Goal: Obtain resource: Download file/media

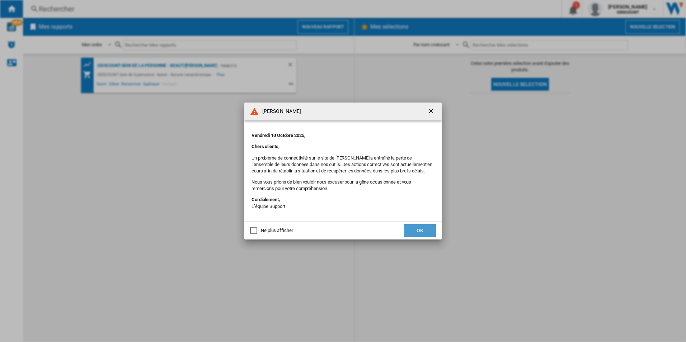
click at [420, 233] on button "OK" at bounding box center [420, 230] width 32 height 13
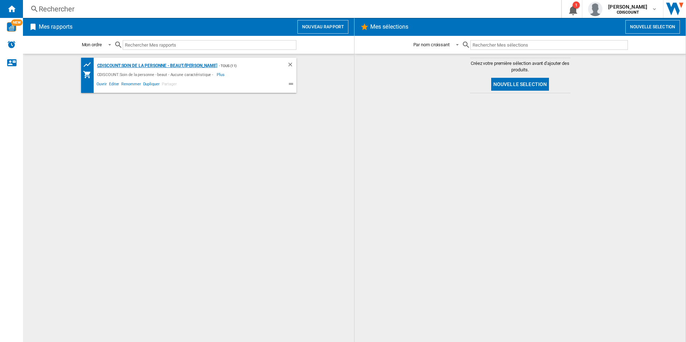
click at [159, 66] on div "CDISCOUNT:Soin de la personne - beaut/[PERSON_NAME]" at bounding box center [156, 65] width 122 height 9
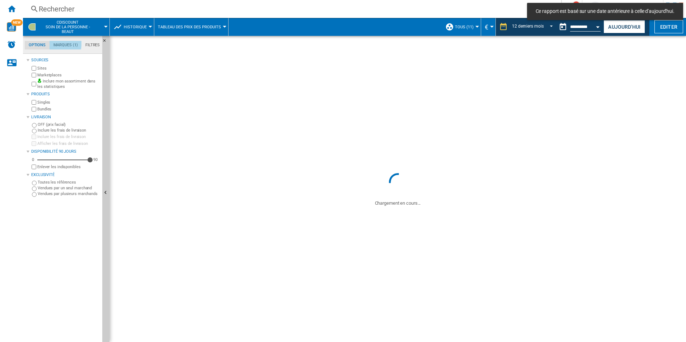
click at [64, 44] on md-tab-item "Marques (1)" at bounding box center [65, 45] width 32 height 9
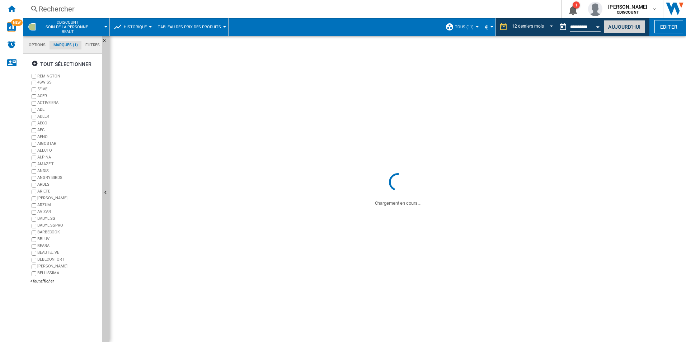
click at [618, 29] on button "Aujourd'hui" at bounding box center [624, 26] width 42 height 13
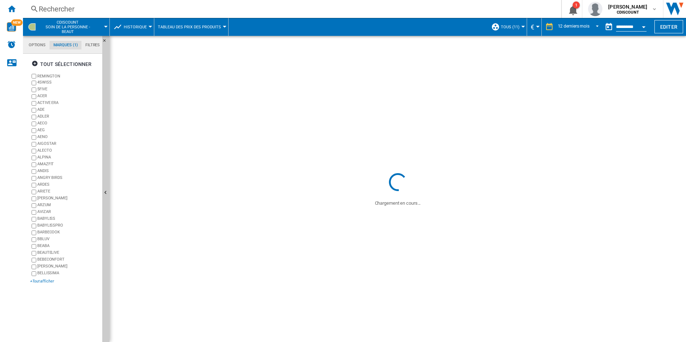
click at [50, 280] on div "+Tout afficher" at bounding box center [64, 281] width 69 height 5
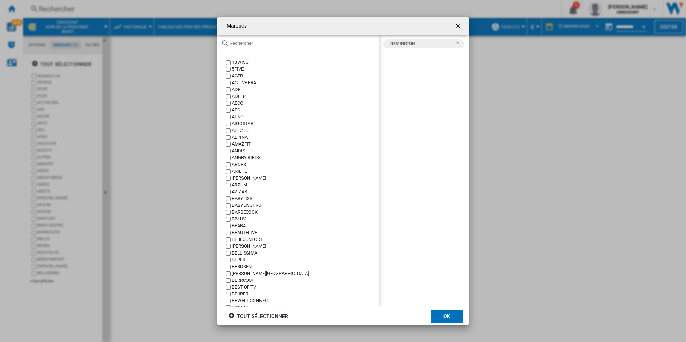
click at [247, 46] on div at bounding box center [297, 43] width 161 height 17
click at [246, 43] on input "text" at bounding box center [302, 43] width 146 height 5
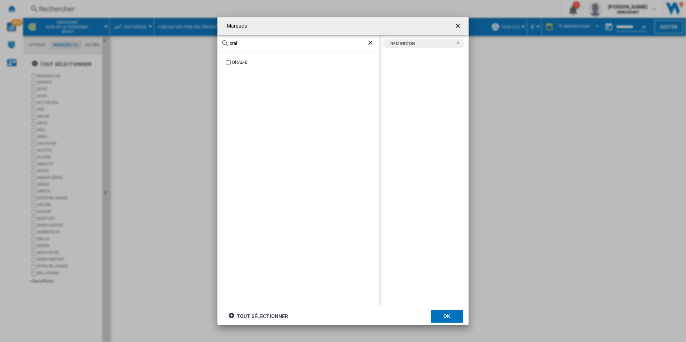
type input "oral"
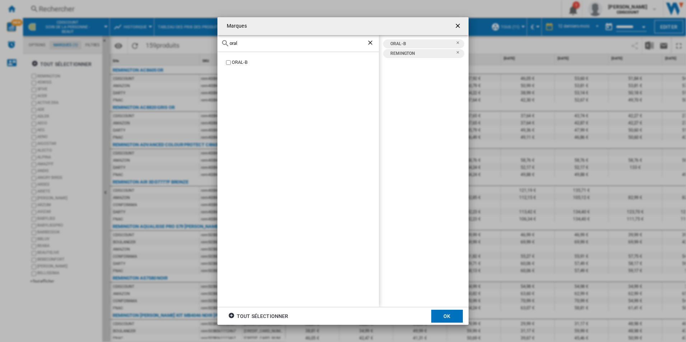
click at [454, 317] on button "OK" at bounding box center [447, 316] width 32 height 13
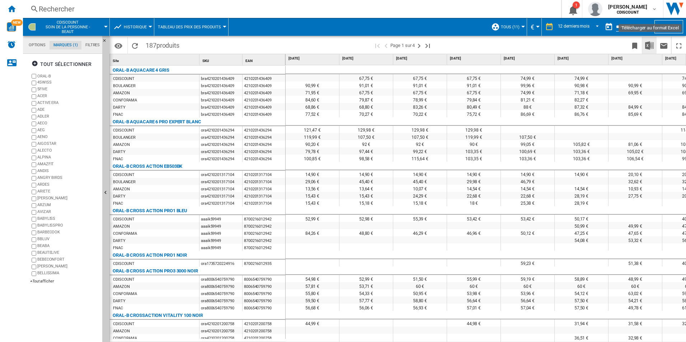
click at [650, 48] on img "Télécharger au format Excel" at bounding box center [649, 45] width 9 height 9
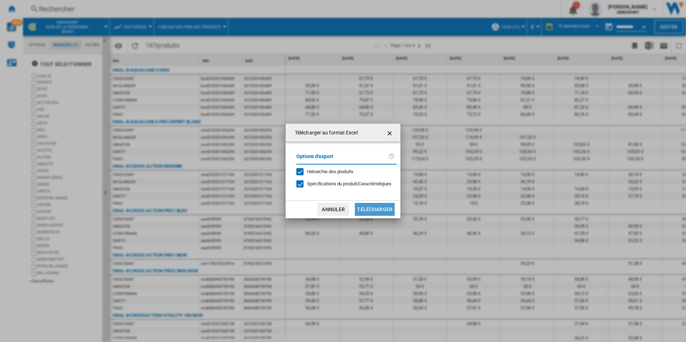
click at [382, 211] on button "Télécharger" at bounding box center [375, 209] width 40 height 13
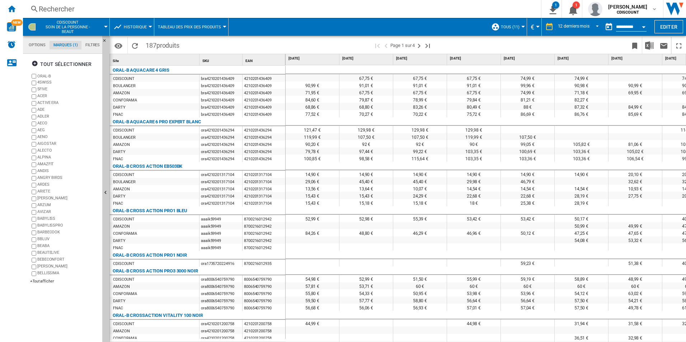
click at [407, 33] on span at bounding box center [357, 27] width 259 height 18
